Goal: Task Accomplishment & Management: Use online tool/utility

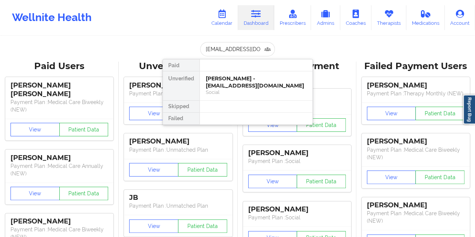
scroll to position [0, 8]
click at [241, 83] on div "[PERSON_NAME] - [EMAIL_ADDRESS][DOMAIN_NAME]" at bounding box center [256, 82] width 101 height 14
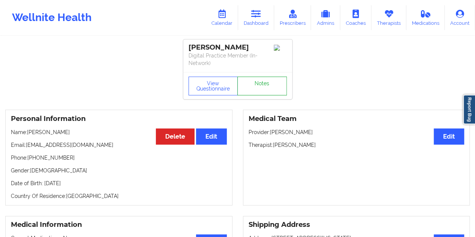
click at [263, 85] on link "Notes" at bounding box center [262, 86] width 50 height 19
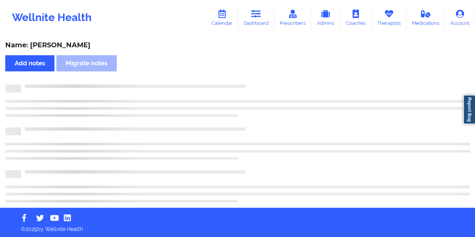
click at [66, 46] on div "Name: [PERSON_NAME]" at bounding box center [237, 45] width 465 height 9
copy div "Hall"
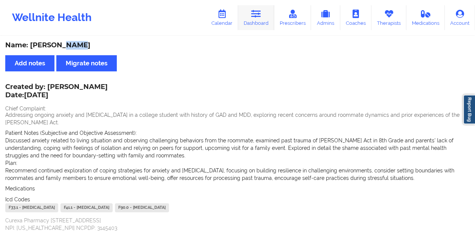
drag, startPoint x: 249, startPoint y: 18, endPoint x: 247, endPoint y: 23, distance: 5.4
click at [249, 18] on link "Dashboard" at bounding box center [256, 17] width 36 height 25
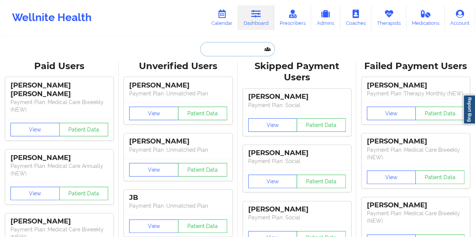
click at [217, 54] on input "text" at bounding box center [237, 49] width 74 height 14
paste input "[EMAIL_ADDRESS][DOMAIN_NAME]"
type input "[EMAIL_ADDRESS][DOMAIN_NAME]"
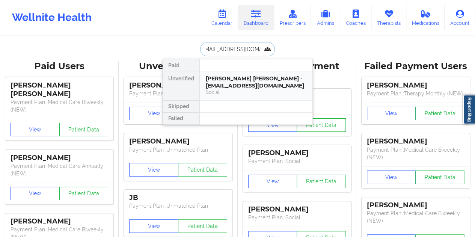
click at [249, 85] on div "[PERSON_NAME] [PERSON_NAME] - [EMAIL_ADDRESS][DOMAIN_NAME]" at bounding box center [256, 82] width 101 height 14
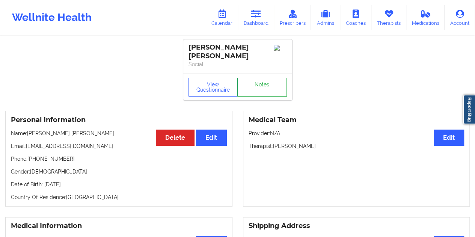
click at [263, 83] on link "Notes" at bounding box center [262, 87] width 50 height 19
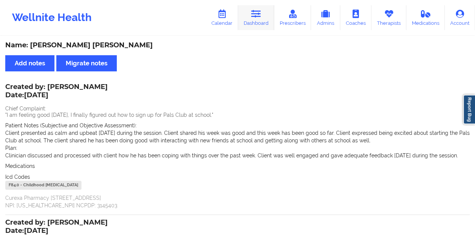
click at [254, 14] on icon at bounding box center [256, 14] width 10 height 8
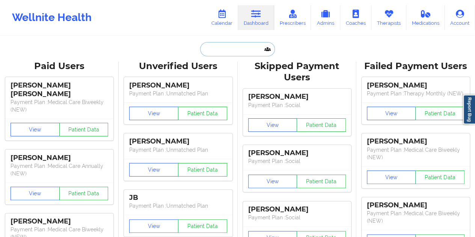
click at [226, 54] on input "text" at bounding box center [237, 49] width 74 height 14
paste input "[EMAIL_ADDRESS][DOMAIN_NAME]"
type input "[EMAIL_ADDRESS][DOMAIN_NAME]"
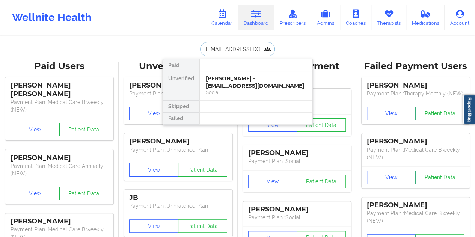
click at [235, 86] on div "[PERSON_NAME] - [EMAIL_ADDRESS][DOMAIN_NAME]" at bounding box center [256, 82] width 101 height 14
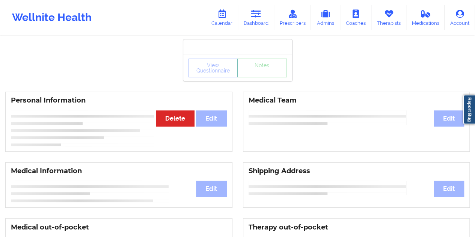
click at [260, 74] on div "View Questionnaire Notes" at bounding box center [238, 68] width 98 height 19
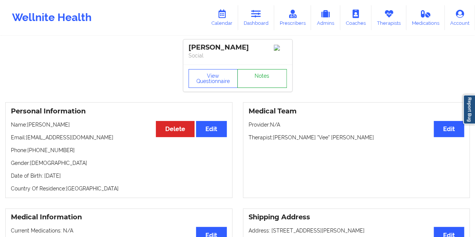
click at [257, 80] on link "Notes" at bounding box center [262, 78] width 50 height 19
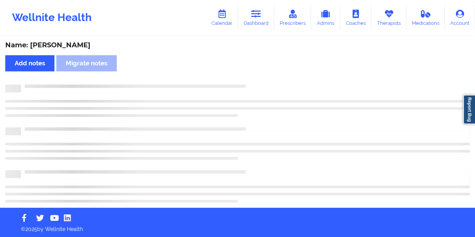
click at [63, 44] on div "Name: [PERSON_NAME]" at bounding box center [237, 45] width 465 height 9
click at [64, 44] on div "Name: [PERSON_NAME]" at bounding box center [237, 45] width 465 height 9
copy div "[PERSON_NAME]"
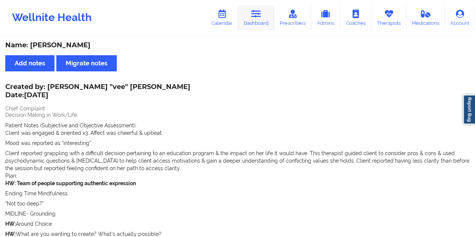
click at [258, 17] on icon at bounding box center [256, 14] width 10 height 8
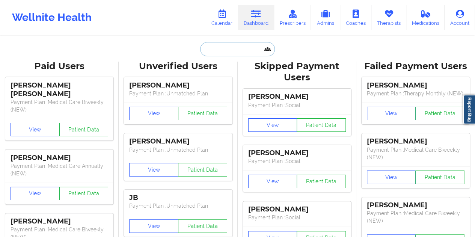
click at [222, 50] on input "text" at bounding box center [237, 49] width 74 height 14
paste input "[EMAIL_ADDRESS][DOMAIN_NAME]"
type input "[EMAIL_ADDRESS][DOMAIN_NAME]"
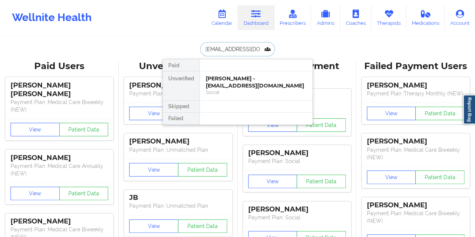
click at [229, 78] on div "[PERSON_NAME] - [EMAIL_ADDRESS][DOMAIN_NAME]" at bounding box center [256, 82] width 101 height 14
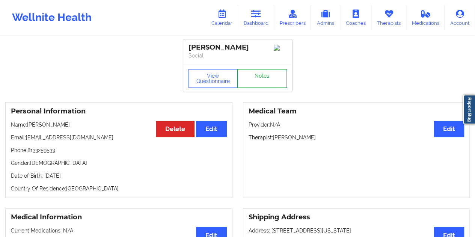
click at [255, 78] on link "Notes" at bounding box center [262, 78] width 50 height 19
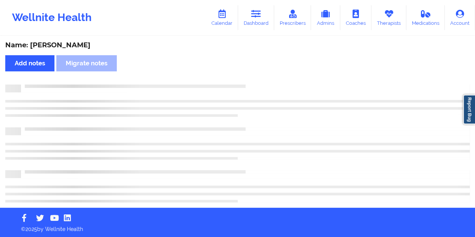
click at [64, 45] on div "Name: [PERSON_NAME]" at bounding box center [237, 45] width 465 height 9
copy div "Pillai"
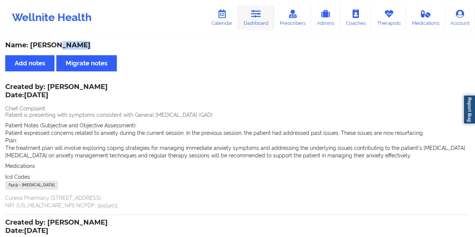
click at [260, 18] on icon at bounding box center [256, 14] width 10 height 8
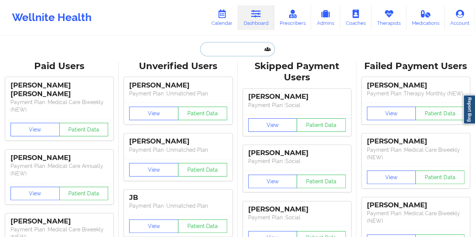
click at [224, 45] on input "text" at bounding box center [237, 49] width 74 height 14
paste input "[PERSON_NAME][EMAIL_ADDRESS][DOMAIN_NAME]"
type input "[PERSON_NAME][EMAIL_ADDRESS][DOMAIN_NAME]"
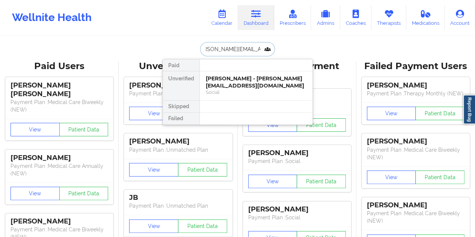
click at [236, 86] on div "[PERSON_NAME] - [PERSON_NAME][EMAIL_ADDRESS][DOMAIN_NAME]" at bounding box center [256, 82] width 101 height 14
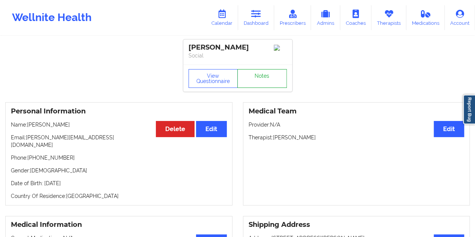
click at [252, 79] on link "Notes" at bounding box center [262, 78] width 50 height 19
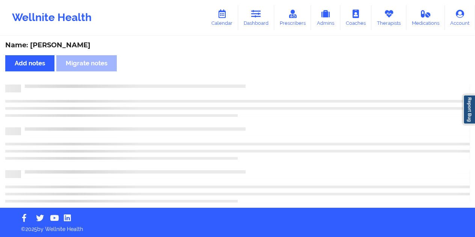
click at [77, 45] on div "Name: [PERSON_NAME]" at bounding box center [237, 45] width 465 height 9
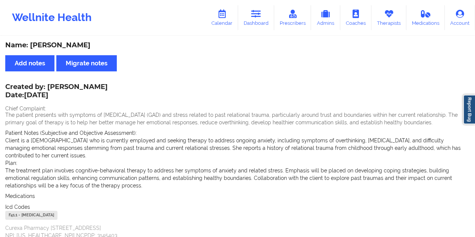
copy div "[PERSON_NAME]"
click at [263, 24] on link "Dashboard" at bounding box center [256, 17] width 36 height 25
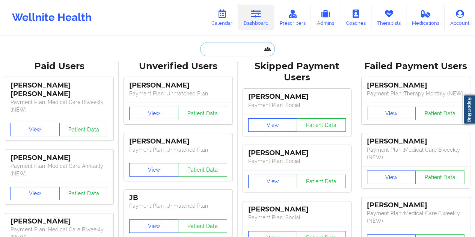
click at [243, 51] on input "text" at bounding box center [237, 49] width 74 height 14
paste input "[EMAIL_ADDRESS][DOMAIN_NAME]"
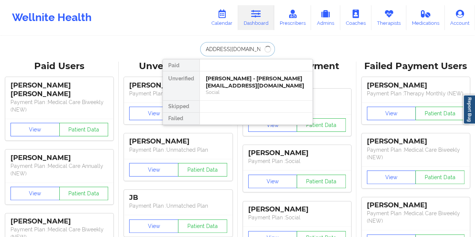
type input "[EMAIL_ADDRESS][DOMAIN_NAME]"
click at [244, 79] on div "Jordan [MEDICAL_DATA] - [EMAIL_ADDRESS][DOMAIN_NAME]" at bounding box center [256, 82] width 101 height 14
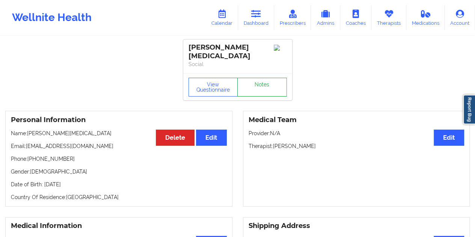
click at [260, 78] on link "Notes" at bounding box center [262, 87] width 50 height 19
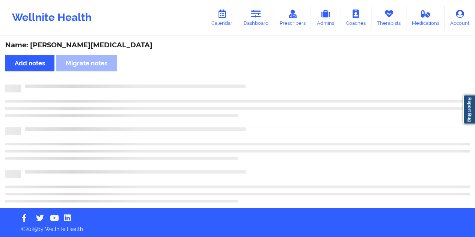
click at [76, 47] on div "Name: [PERSON_NAME][MEDICAL_DATA]" at bounding box center [237, 45] width 465 height 9
copy div "[PERSON_NAME]"
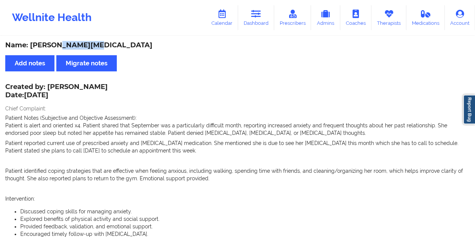
drag, startPoint x: 267, startPoint y: 21, endPoint x: 267, endPoint y: 30, distance: 9.4
click at [267, 21] on link "Dashboard" at bounding box center [256, 17] width 36 height 25
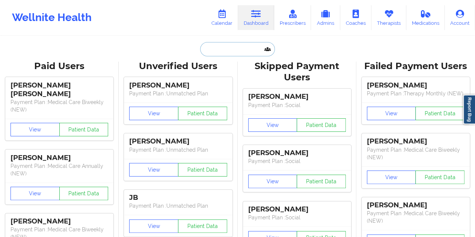
click at [252, 51] on input "text" at bounding box center [237, 49] width 74 height 14
paste input "[EMAIL_ADDRESS][DOMAIN_NAME]"
type input "[EMAIL_ADDRESS][DOMAIN_NAME]"
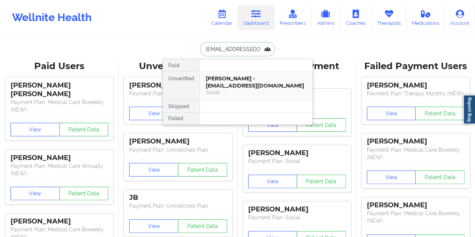
click at [236, 87] on div "[PERSON_NAME] - [EMAIL_ADDRESS][DOMAIN_NAME]" at bounding box center [256, 82] width 101 height 14
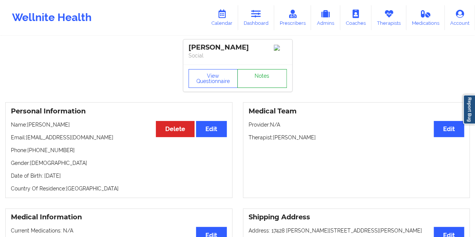
click at [260, 82] on link "Notes" at bounding box center [262, 78] width 50 height 19
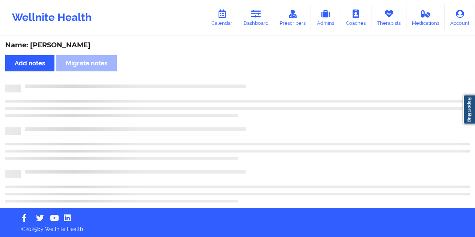
click at [86, 43] on div "Name: [PERSON_NAME]" at bounding box center [237, 45] width 465 height 9
copy div "Koulouriotis"
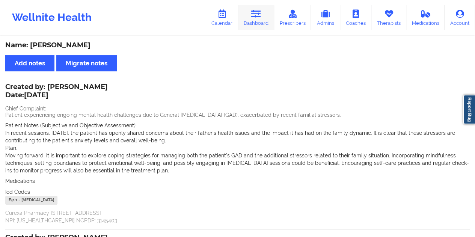
click at [258, 5] on link "Dashboard" at bounding box center [256, 17] width 36 height 25
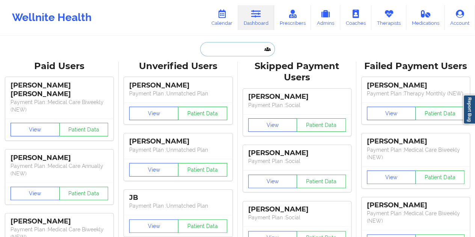
click at [239, 48] on input "text" at bounding box center [237, 49] width 74 height 14
paste input "[EMAIL_ADDRESS][DOMAIN_NAME]"
type input "[EMAIL_ADDRESS][DOMAIN_NAME]"
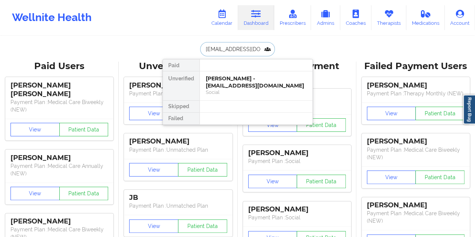
scroll to position [0, 5]
click at [248, 82] on div "[PERSON_NAME] - [PERSON_NAME][EMAIL_ADDRESS][DOMAIN_NAME]" at bounding box center [256, 82] width 101 height 14
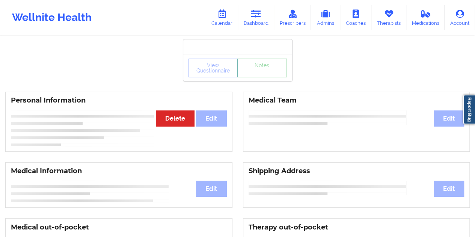
click at [264, 77] on link "Notes" at bounding box center [262, 68] width 50 height 19
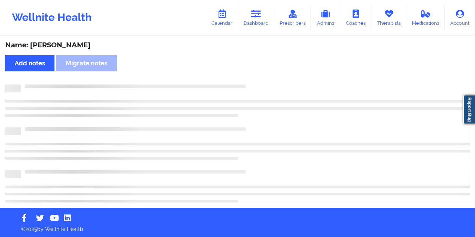
click at [71, 49] on div "Name: [PERSON_NAME]" at bounding box center [237, 45] width 465 height 9
copy div "[PERSON_NAME]"
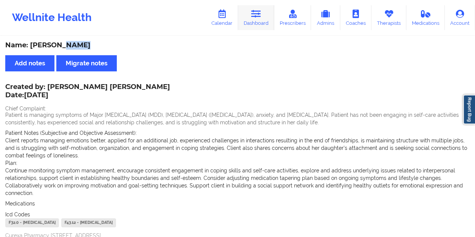
click at [265, 15] on link "Dashboard" at bounding box center [256, 17] width 36 height 25
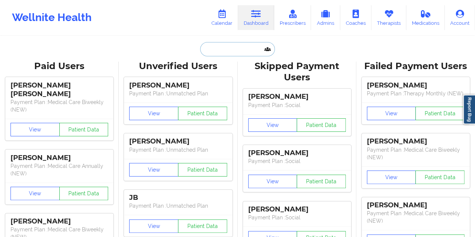
click at [231, 44] on input "text" at bounding box center [237, 49] width 74 height 14
paste input "[EMAIL_ADDRESS][DOMAIN_NAME]"
type input "[EMAIL_ADDRESS][DOMAIN_NAME]"
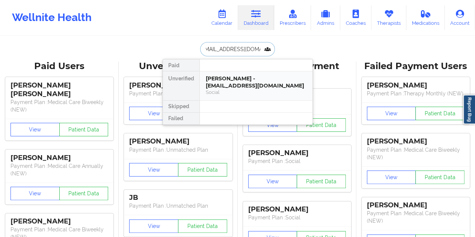
click at [235, 83] on div "[PERSON_NAME] - [EMAIL_ADDRESS][DOMAIN_NAME]" at bounding box center [256, 82] width 101 height 14
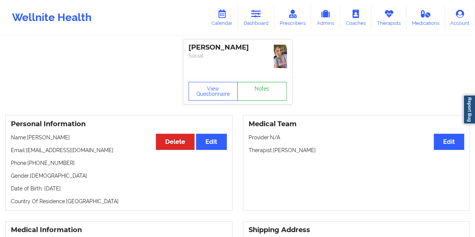
click at [257, 82] on link "Notes" at bounding box center [262, 91] width 50 height 19
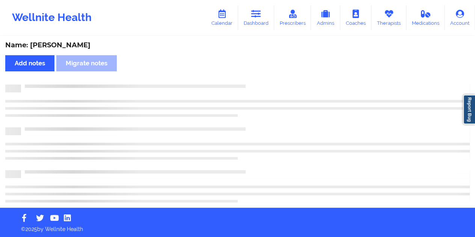
click at [59, 45] on div "Name: [PERSON_NAME]" at bounding box center [237, 45] width 465 height 9
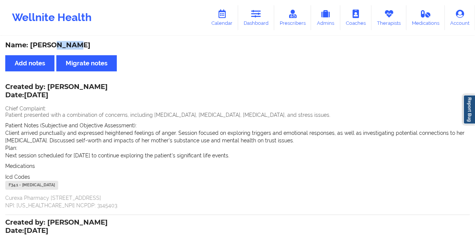
click at [59, 45] on div "Name: [PERSON_NAME]" at bounding box center [237, 45] width 465 height 9
copy div "[PERSON_NAME]"
click at [257, 19] on link "Dashboard" at bounding box center [256, 17] width 36 height 25
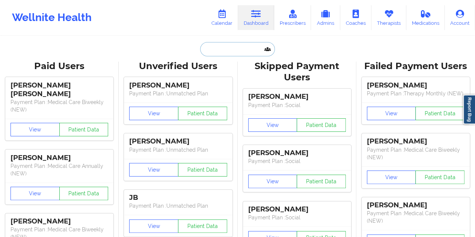
click at [237, 51] on input "text" at bounding box center [237, 49] width 74 height 14
paste input "[EMAIL_ADDRESS][DOMAIN_NAME]"
type input "[EMAIL_ADDRESS][DOMAIN_NAME]"
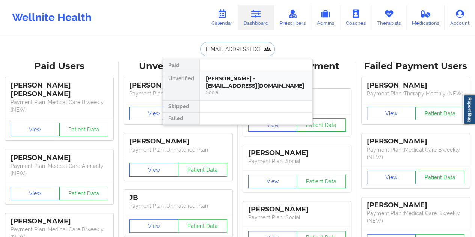
click at [239, 90] on div "Social" at bounding box center [256, 92] width 101 height 6
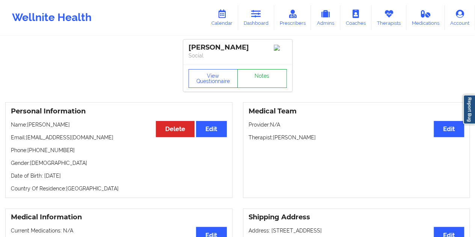
click at [256, 76] on link "Notes" at bounding box center [262, 78] width 50 height 19
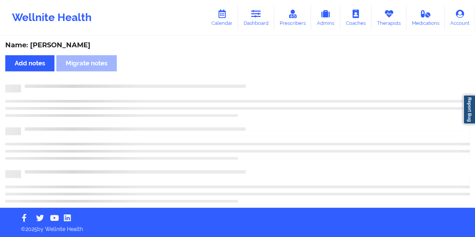
click at [67, 39] on div "Name: [PERSON_NAME] Add notes Migrate notes" at bounding box center [237, 122] width 475 height 171
copy div "[GEOGRAPHIC_DATA]"
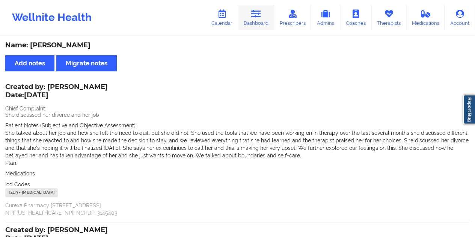
click at [256, 19] on link "Dashboard" at bounding box center [256, 17] width 36 height 25
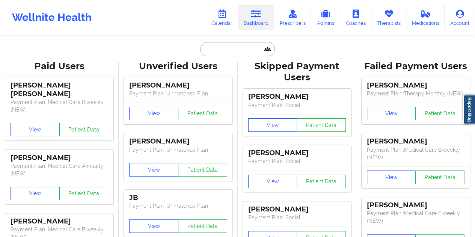
click at [237, 51] on input "text" at bounding box center [237, 49] width 74 height 14
paste input "[EMAIL_ADDRESS][DOMAIN_NAME]"
type input "[EMAIL_ADDRESS][DOMAIN_NAME]"
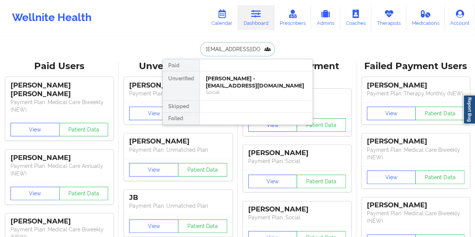
scroll to position [0, 2]
click at [253, 83] on div "[PERSON_NAME] - [PERSON_NAME][EMAIL_ADDRESS][DOMAIN_NAME]" at bounding box center [256, 82] width 101 height 14
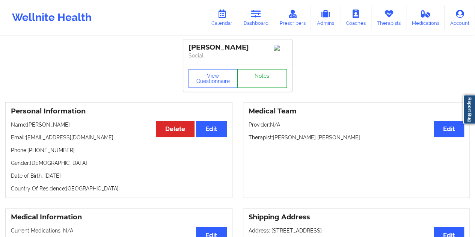
click at [261, 83] on link "Notes" at bounding box center [262, 78] width 50 height 19
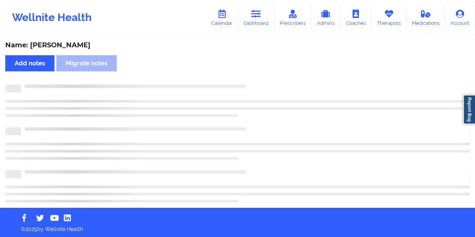
click at [76, 42] on div "Name: [PERSON_NAME]" at bounding box center [237, 45] width 465 height 9
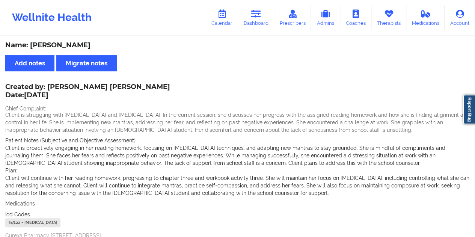
copy div "[PERSON_NAME]"
click at [264, 15] on link "Dashboard" at bounding box center [256, 17] width 36 height 25
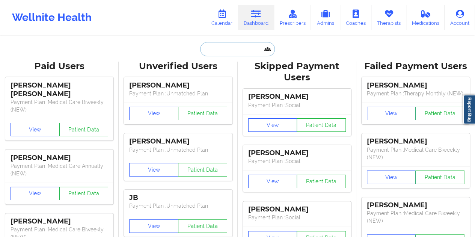
click at [222, 53] on input "text" at bounding box center [237, 49] width 74 height 14
paste input "[EMAIL_ADDRESS][DOMAIN_NAME]"
type input "[EMAIL_ADDRESS][DOMAIN_NAME]"
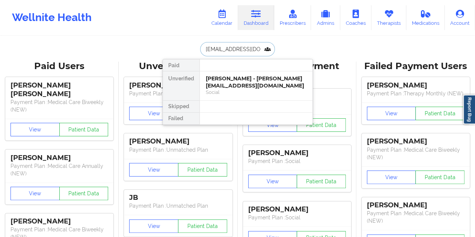
click at [252, 78] on div "[PERSON_NAME] - [PERSON_NAME][EMAIL_ADDRESS][DOMAIN_NAME]" at bounding box center [256, 82] width 101 height 14
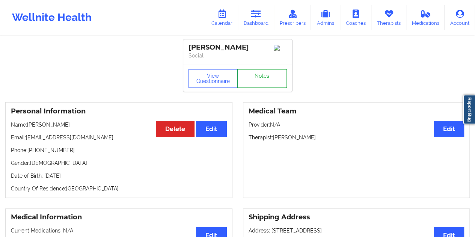
click at [269, 83] on link "Notes" at bounding box center [262, 78] width 50 height 19
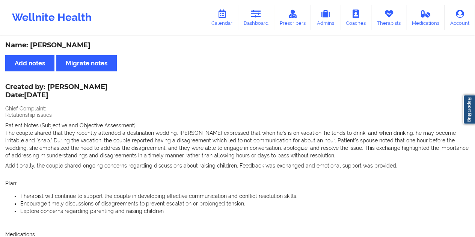
drag, startPoint x: 47, startPoint y: 86, endPoint x: 101, endPoint y: 86, distance: 54.8
click at [101, 86] on div "Created by: [PERSON_NAME] Date: [DATE]" at bounding box center [56, 91] width 103 height 17
